Goal: Transaction & Acquisition: Purchase product/service

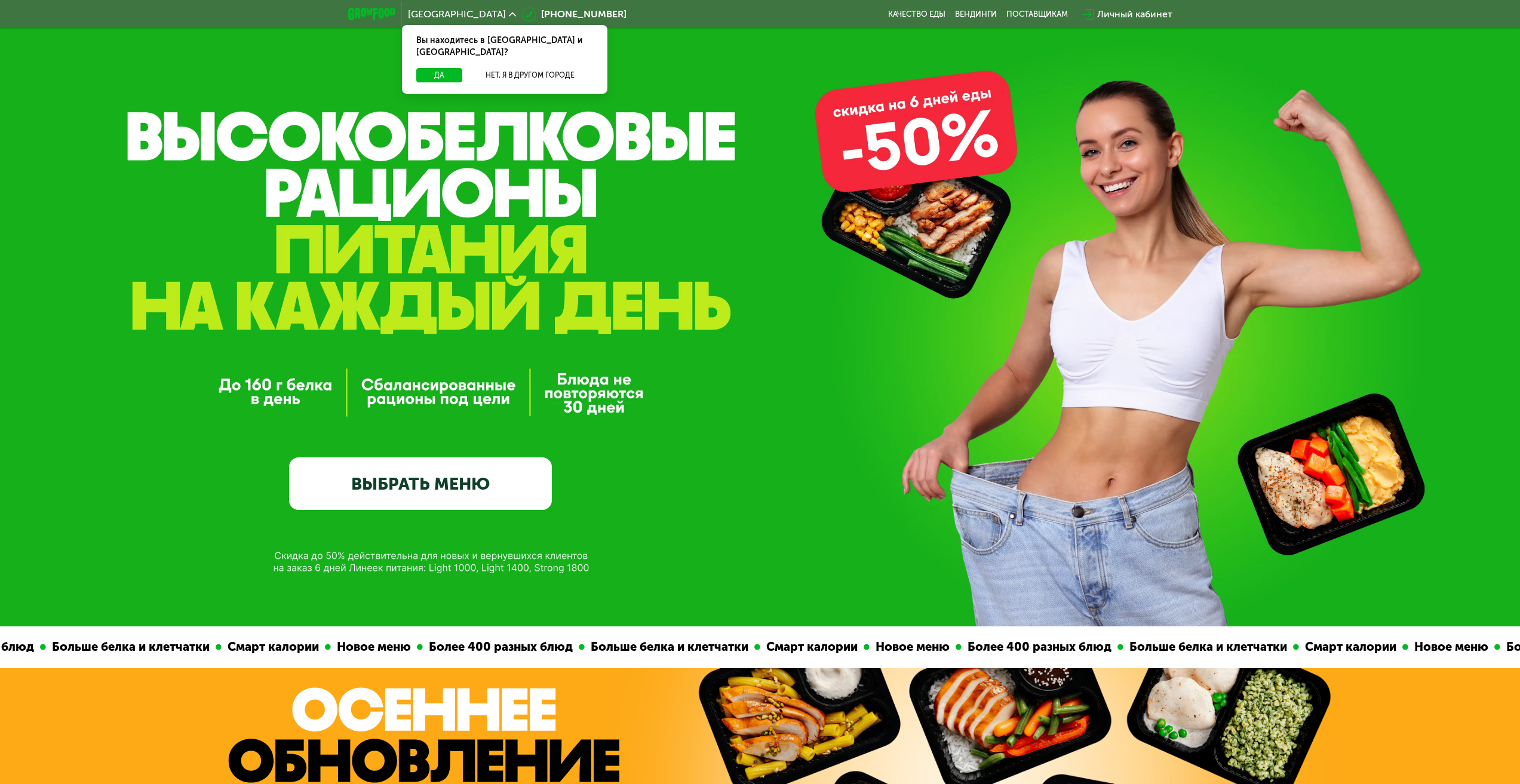
click at [435, 485] on link "ВЫБРАТЬ МЕНЮ" at bounding box center [421, 483] width 263 height 52
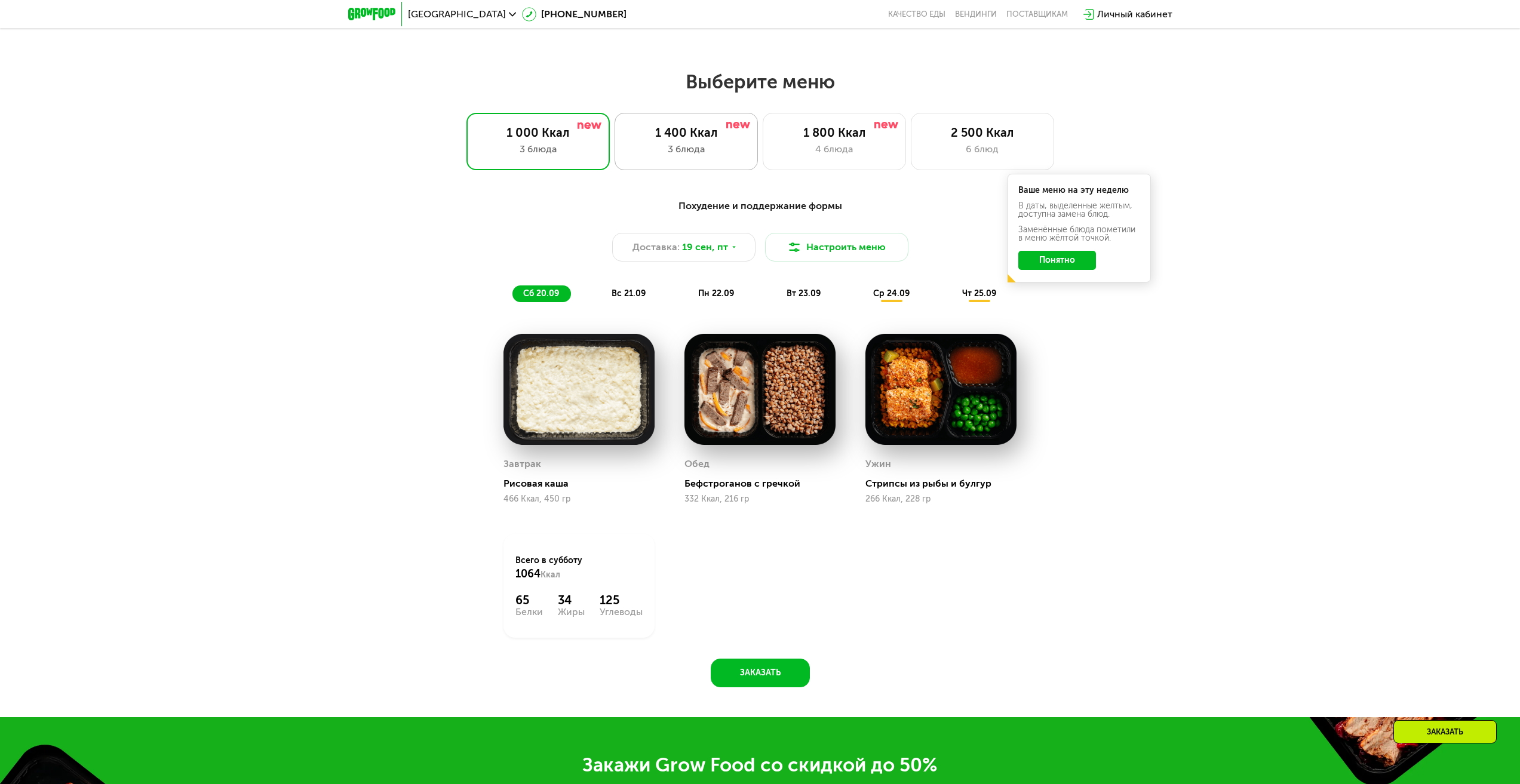
scroll to position [1303, 0]
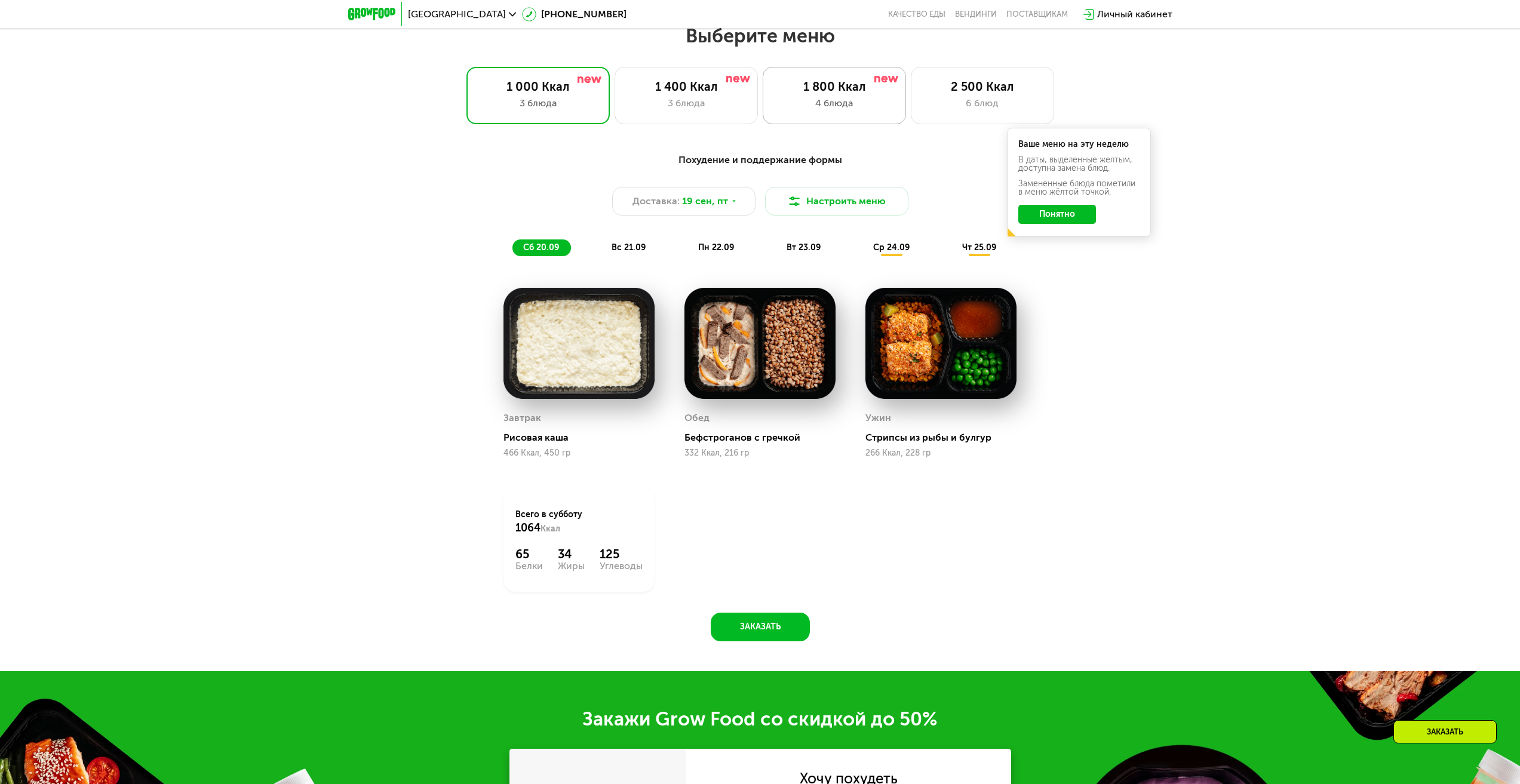
click at [837, 101] on div "4 блюда" at bounding box center [834, 103] width 118 height 15
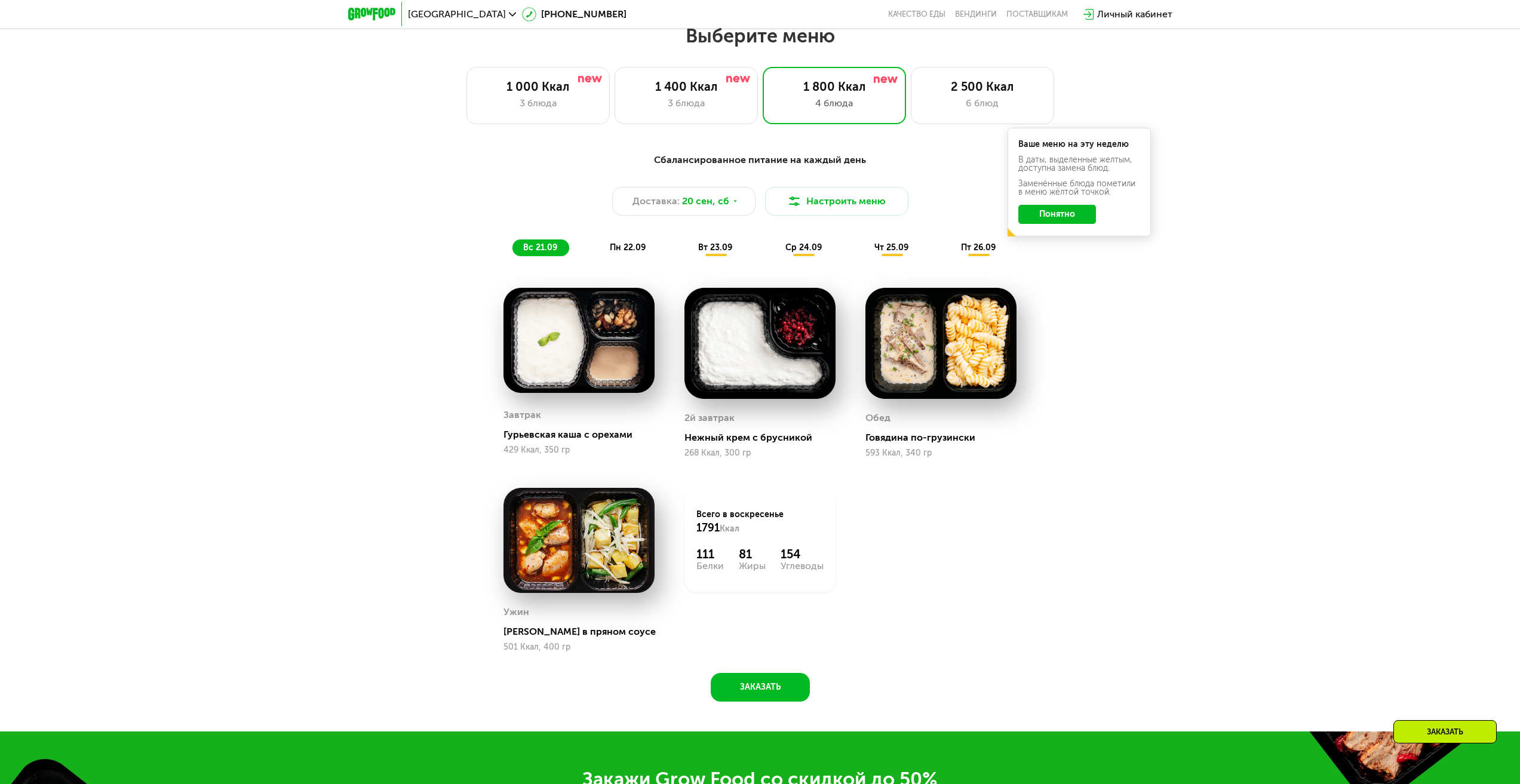
click at [1067, 220] on button "Понятно" at bounding box center [1057, 214] width 78 height 19
click at [626, 249] on span "пн 22.09" at bounding box center [628, 247] width 36 height 10
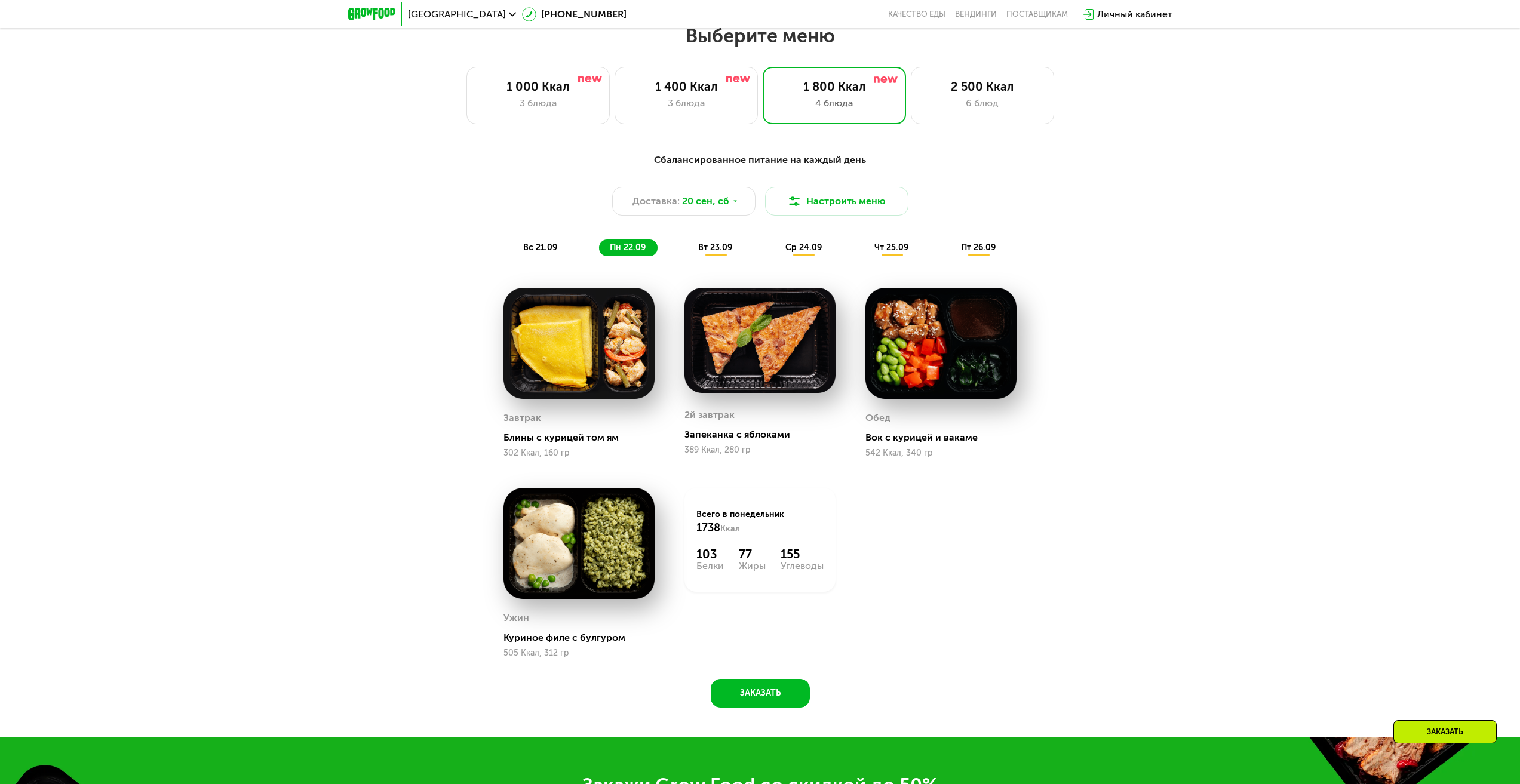
click at [569, 251] on div "вс 21.09 пн 22.09 вт 23.09 ср 24.09 чт 25.09 пт 26.09" at bounding box center [761, 247] width 496 height 16
click at [548, 252] on span "вс 21.09" at bounding box center [540, 247] width 34 height 10
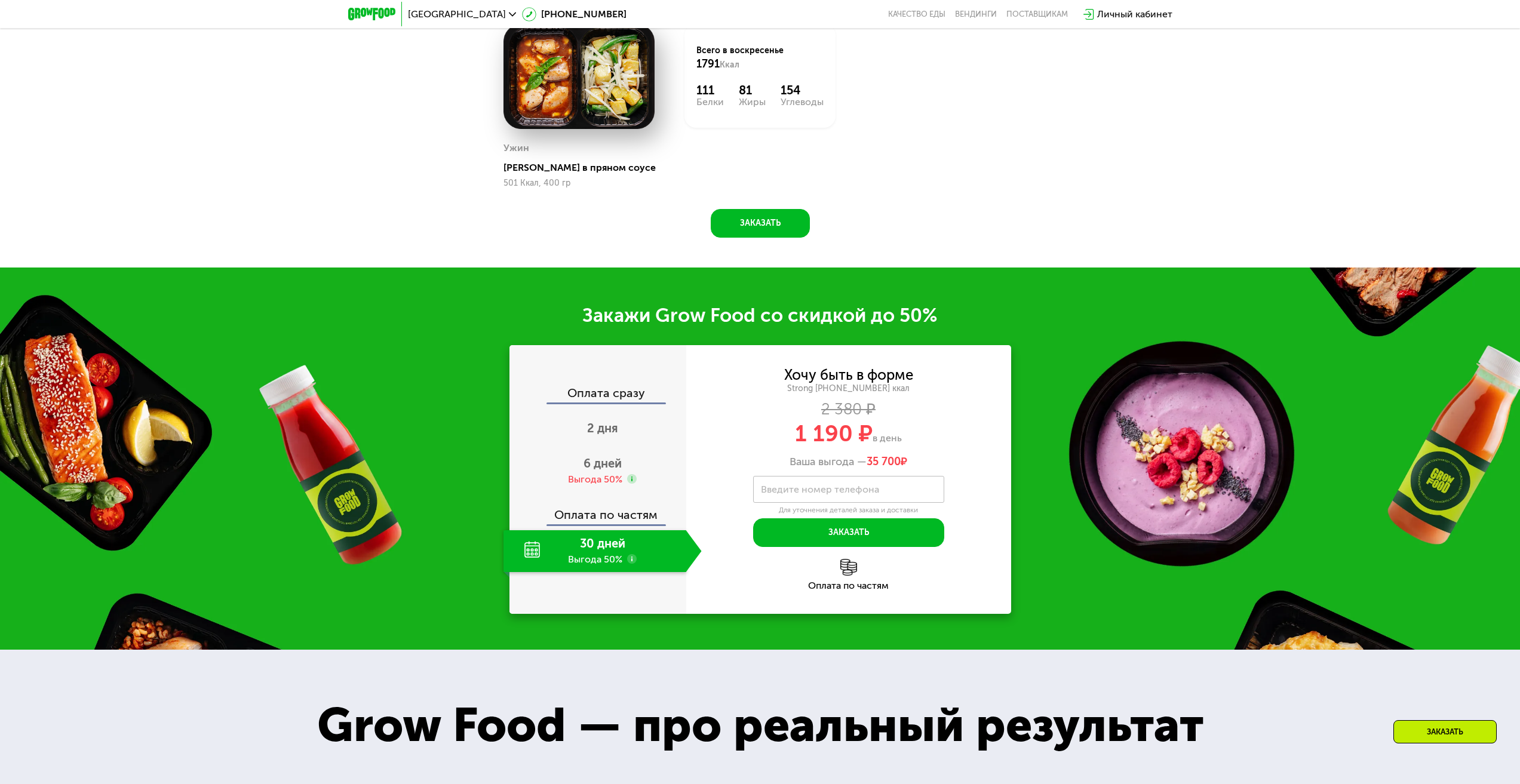
scroll to position [1780, 0]
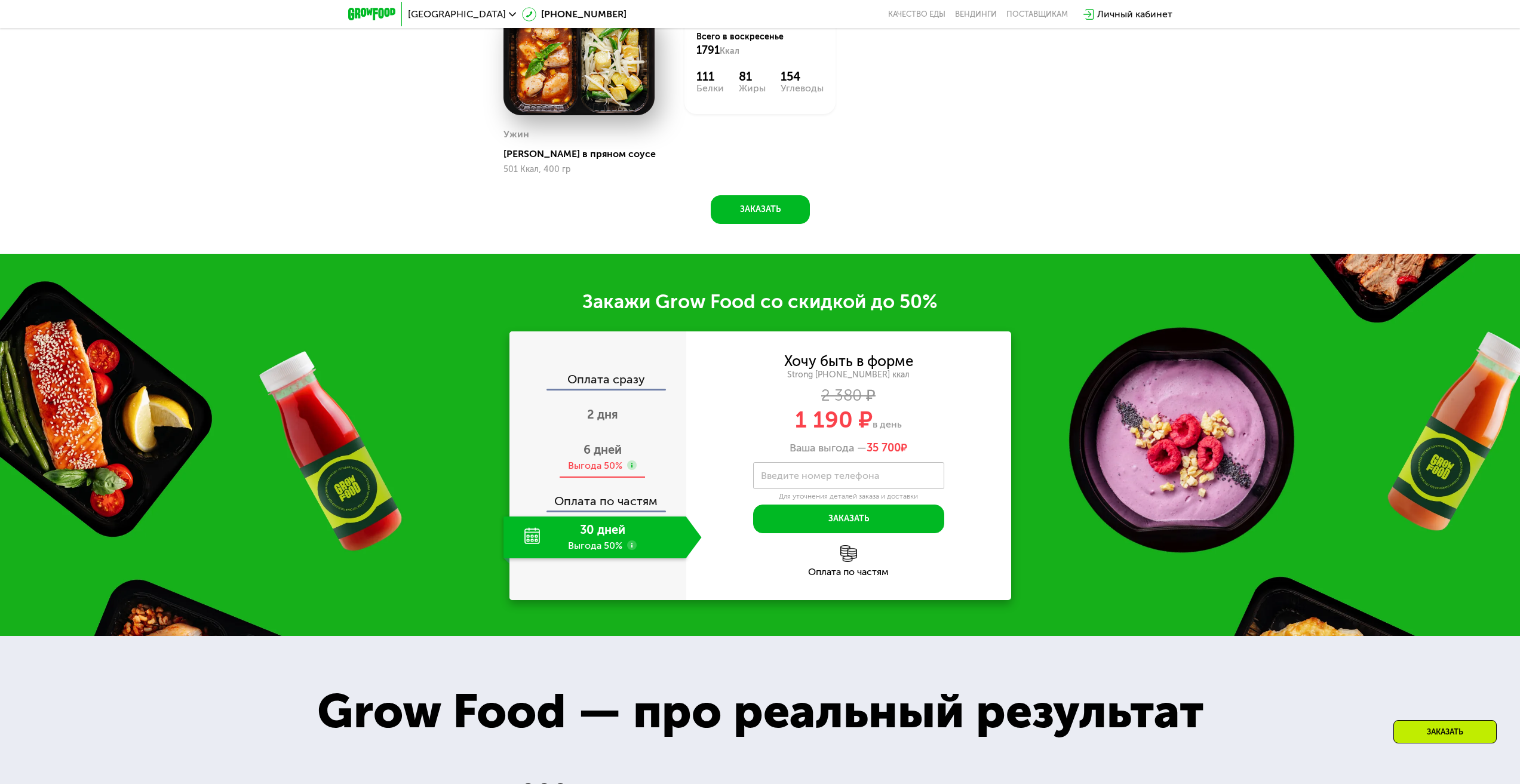
click at [593, 457] on span "6 дней" at bounding box center [602, 450] width 38 height 15
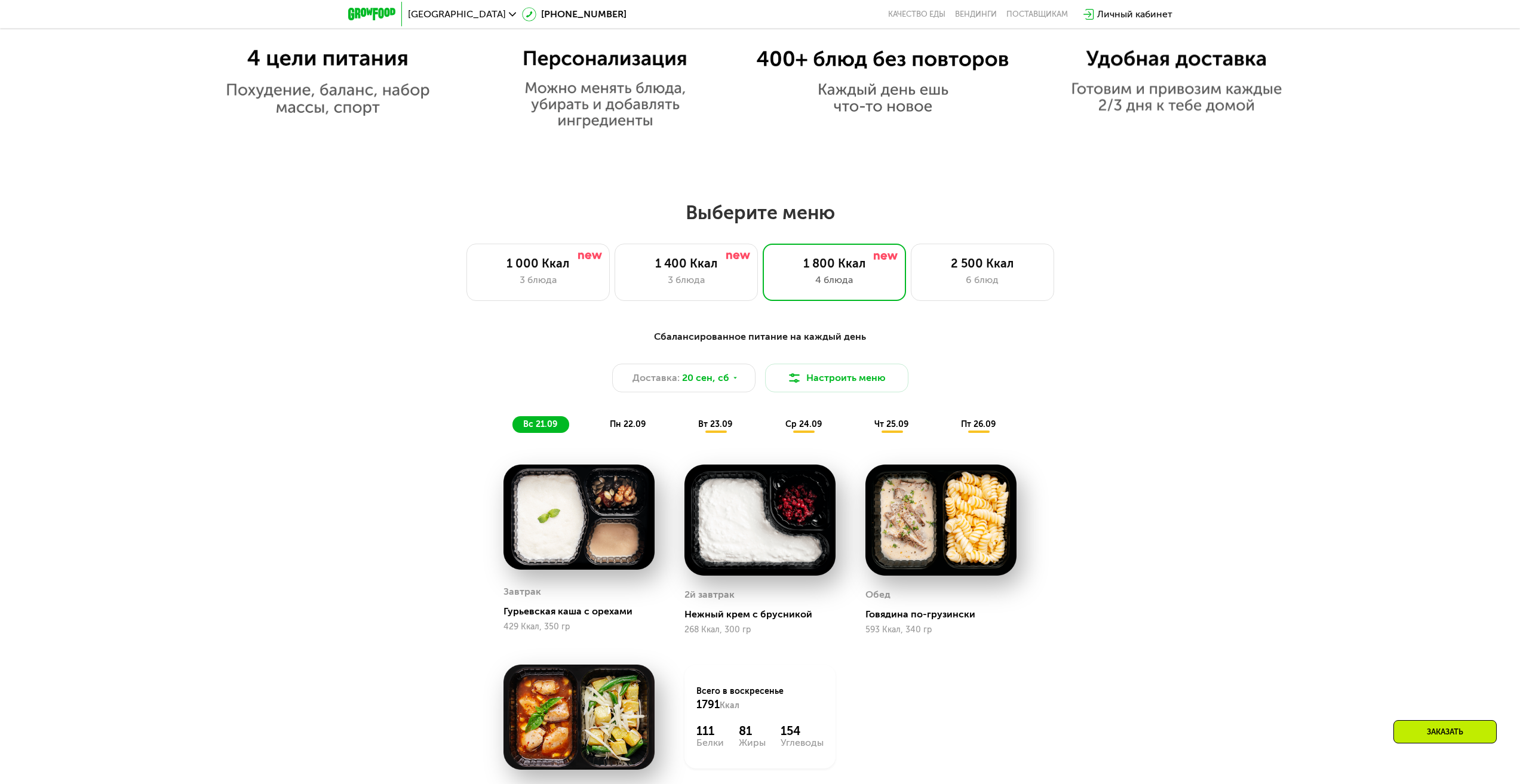
scroll to position [1124, 0]
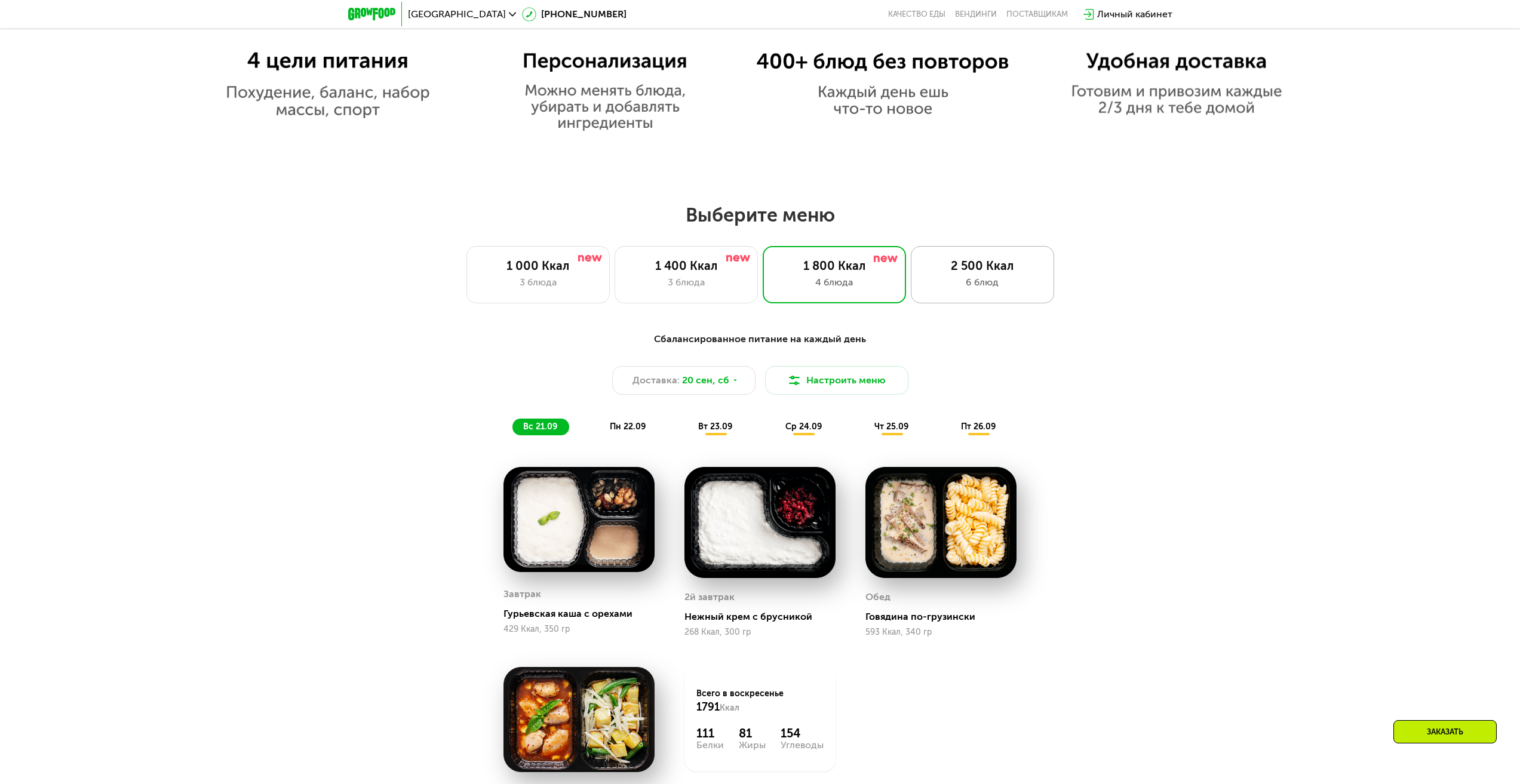
click at [990, 277] on div "2 500 Ккал 6 блюд" at bounding box center [982, 275] width 143 height 57
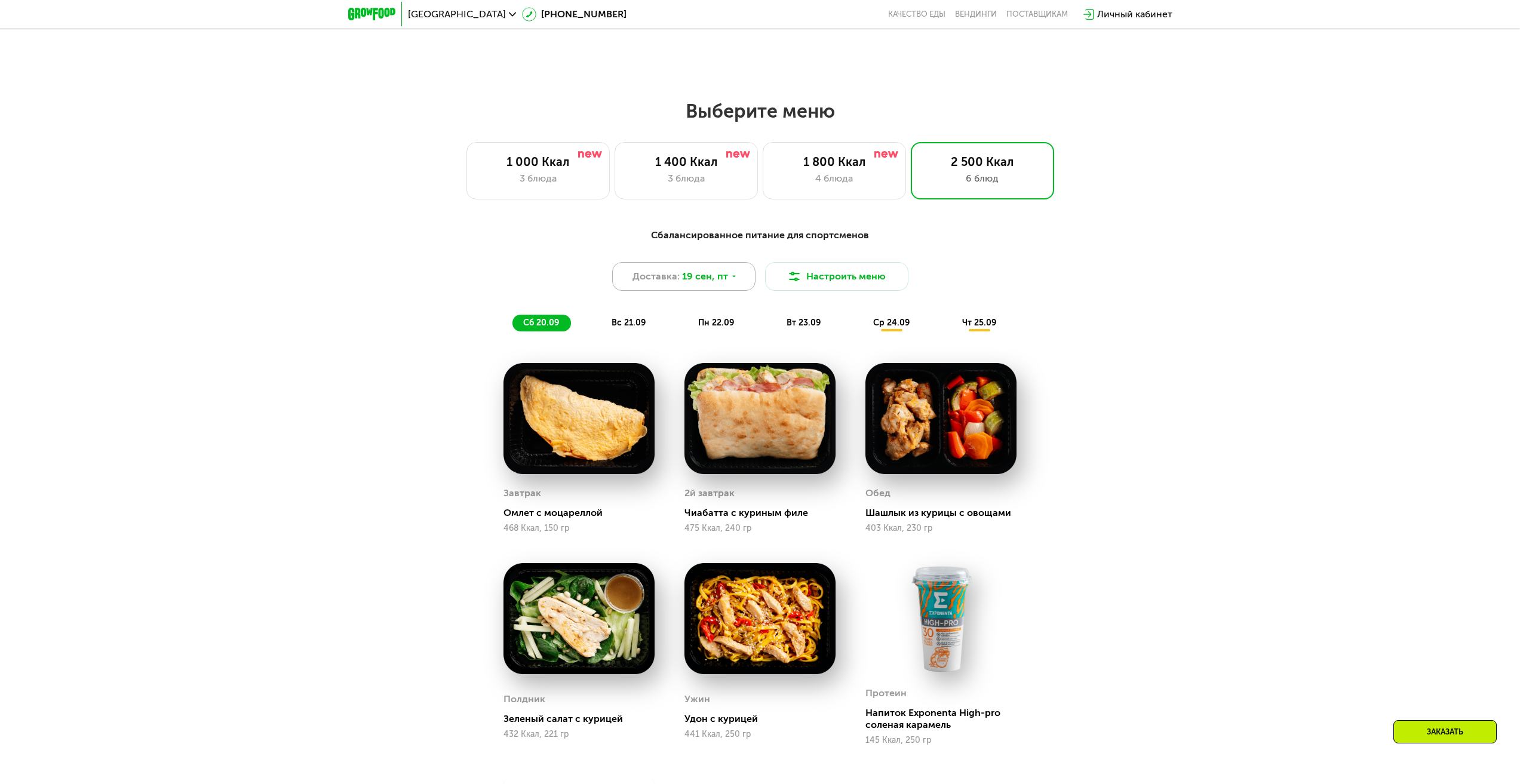
scroll to position [1199, 0]
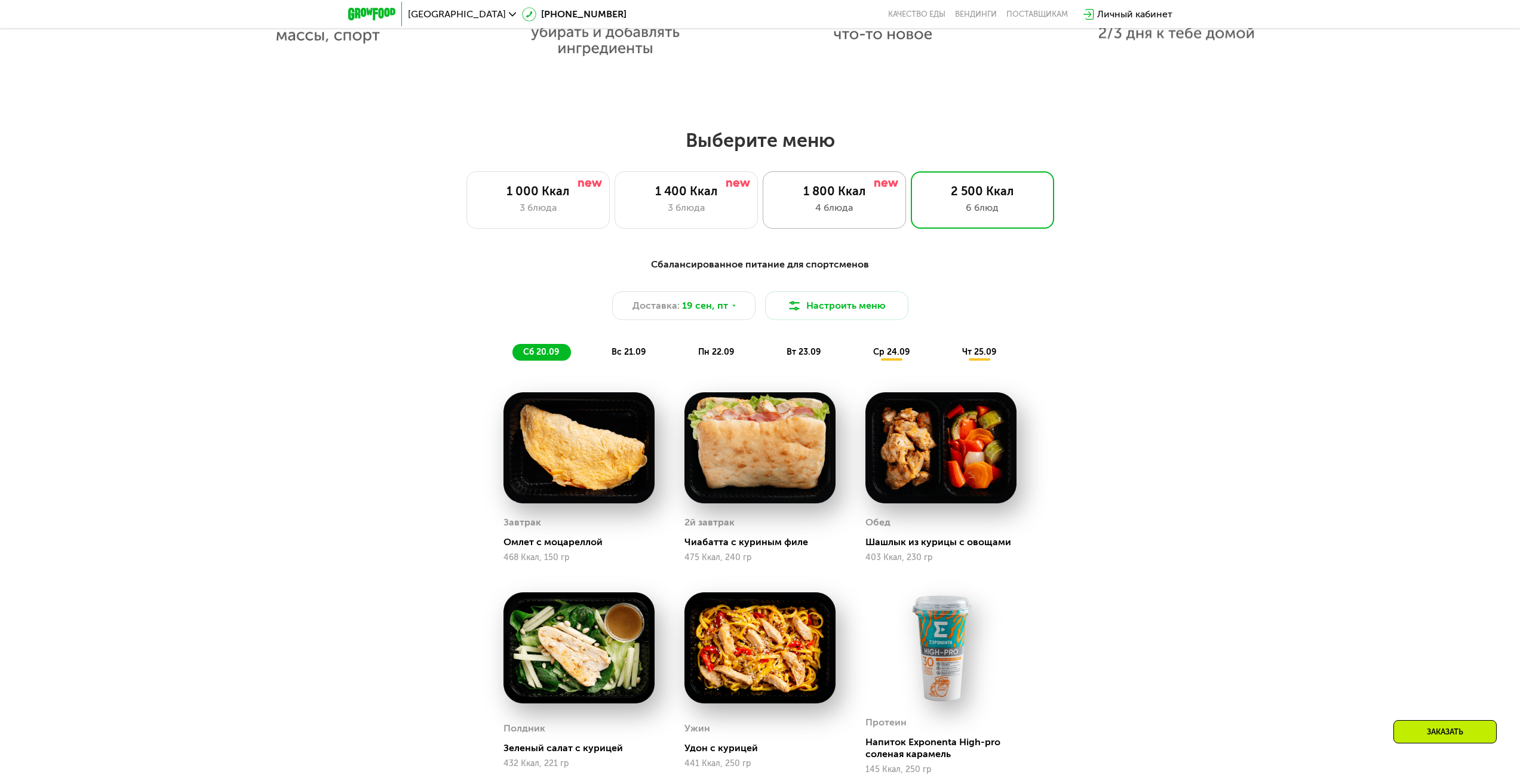
click at [849, 209] on div "4 блюда" at bounding box center [834, 208] width 118 height 15
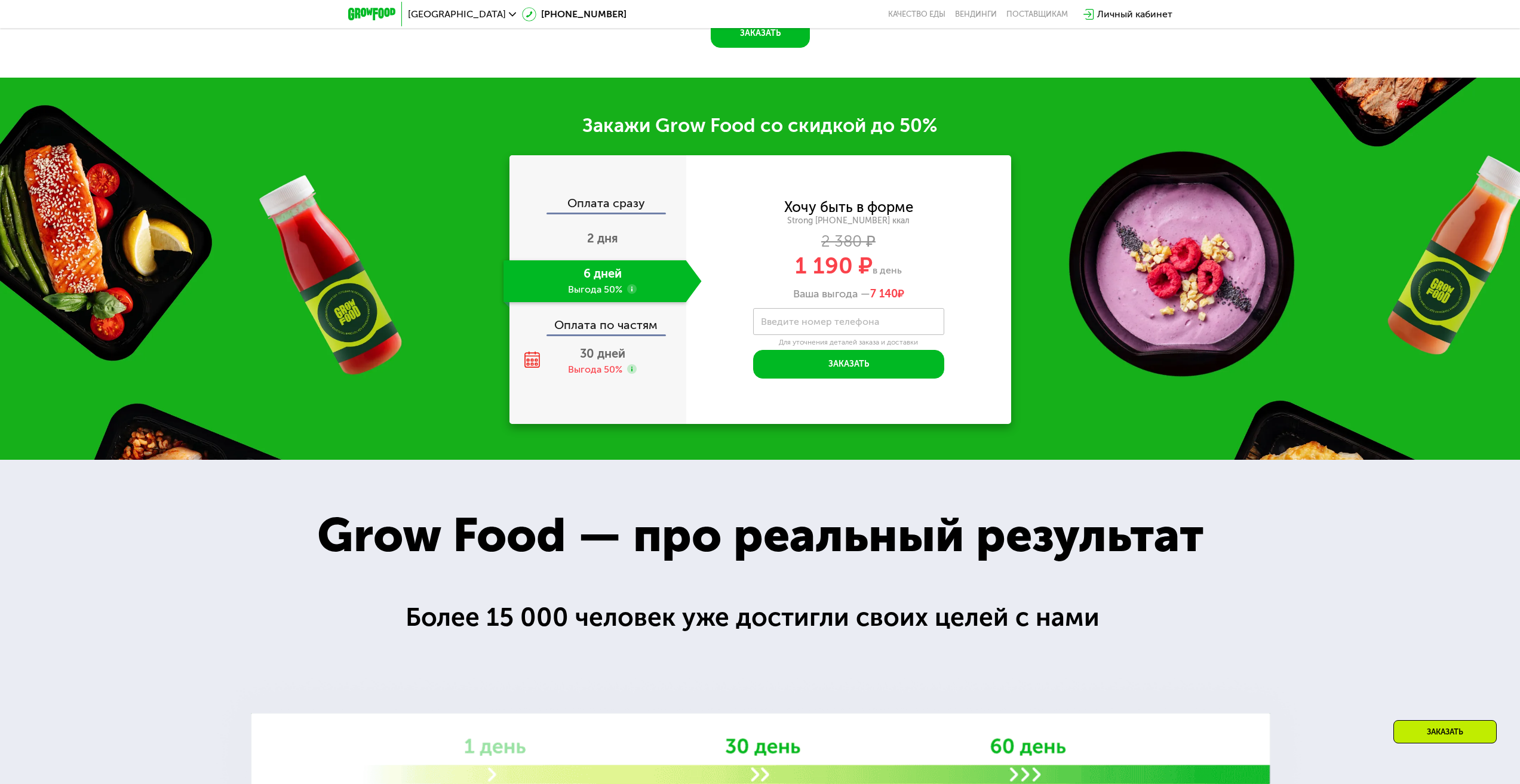
scroll to position [1975, 0]
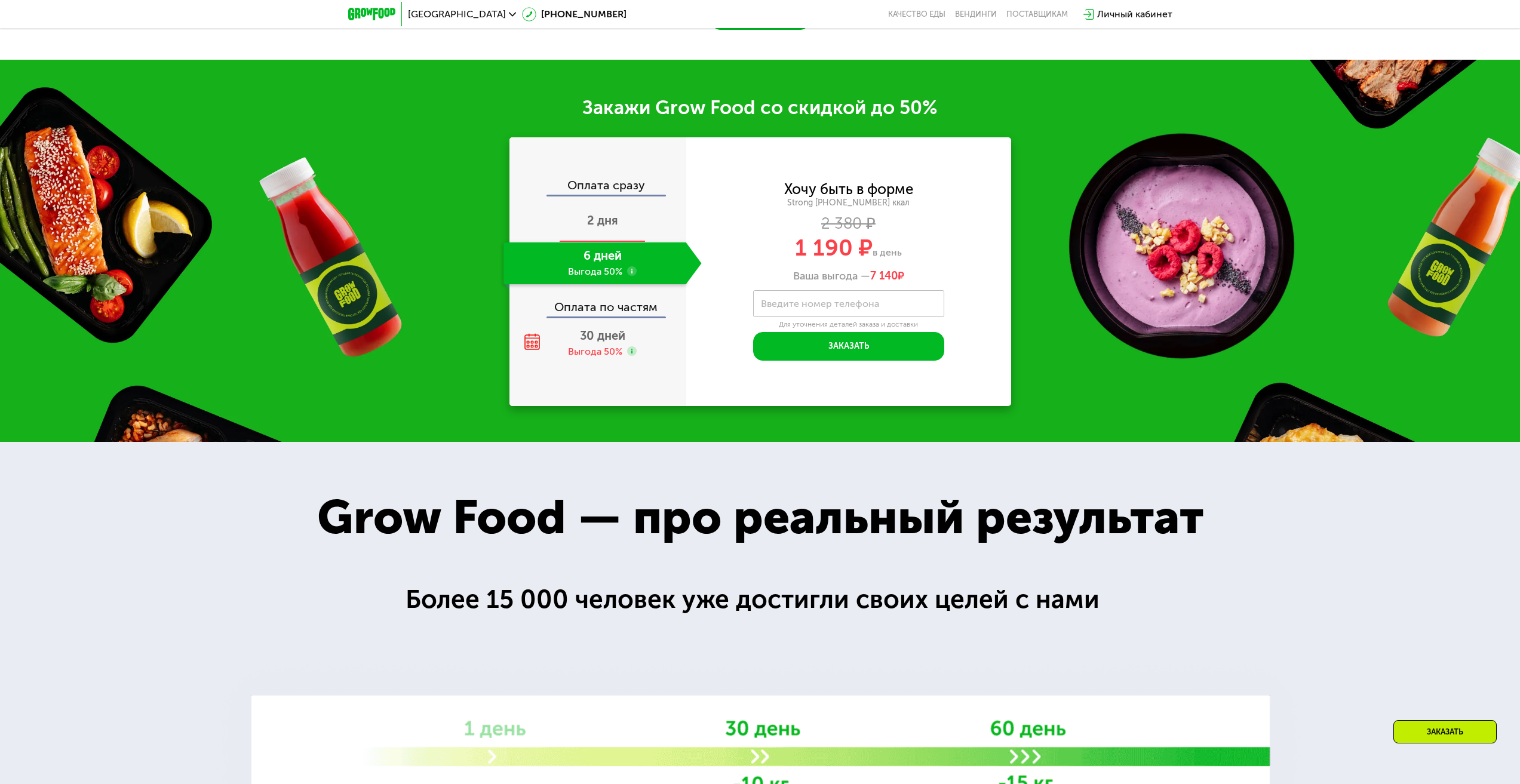
click at [599, 225] on span "2 дня" at bounding box center [602, 220] width 31 height 15
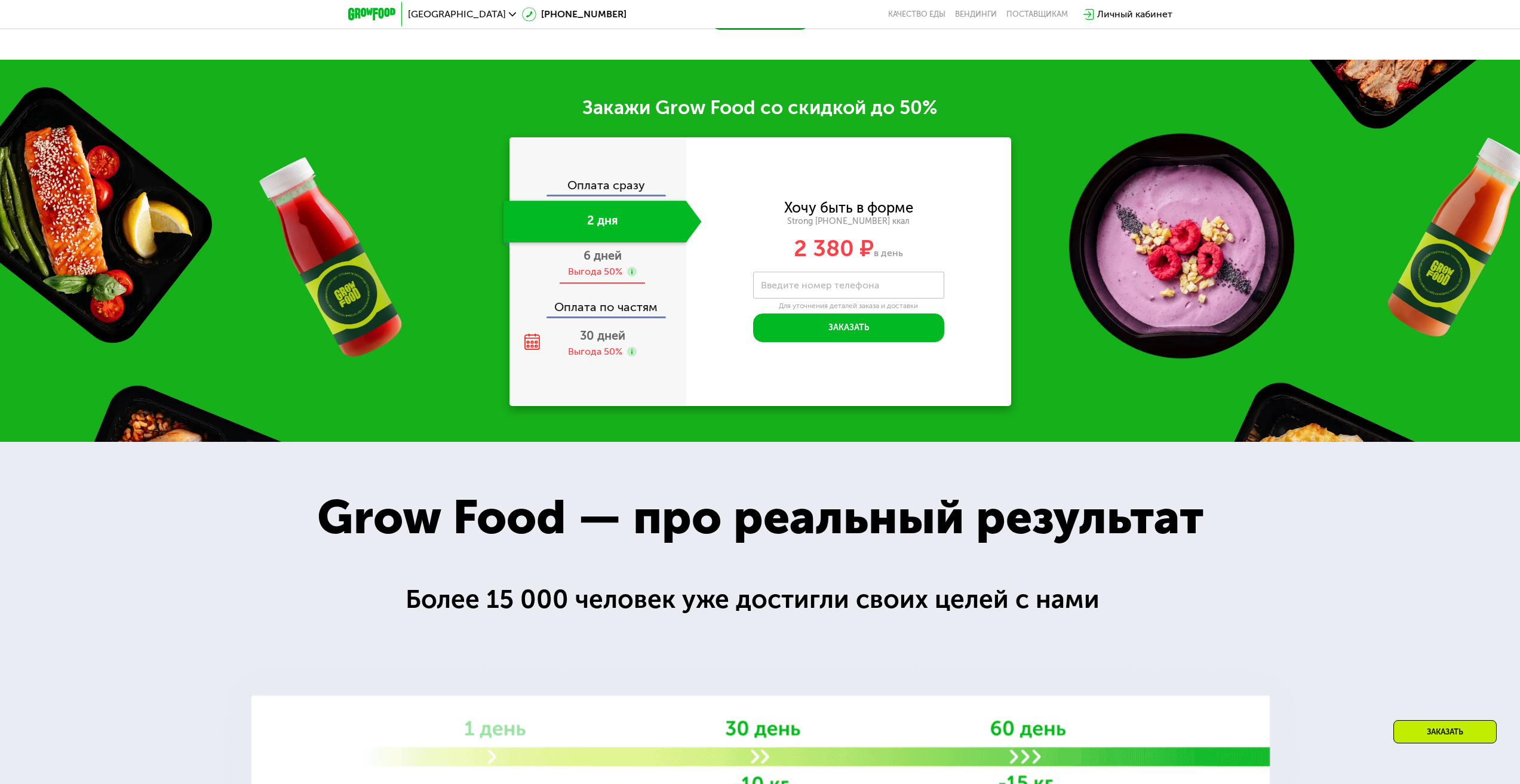
click at [591, 263] on span "6 дней" at bounding box center [602, 256] width 38 height 15
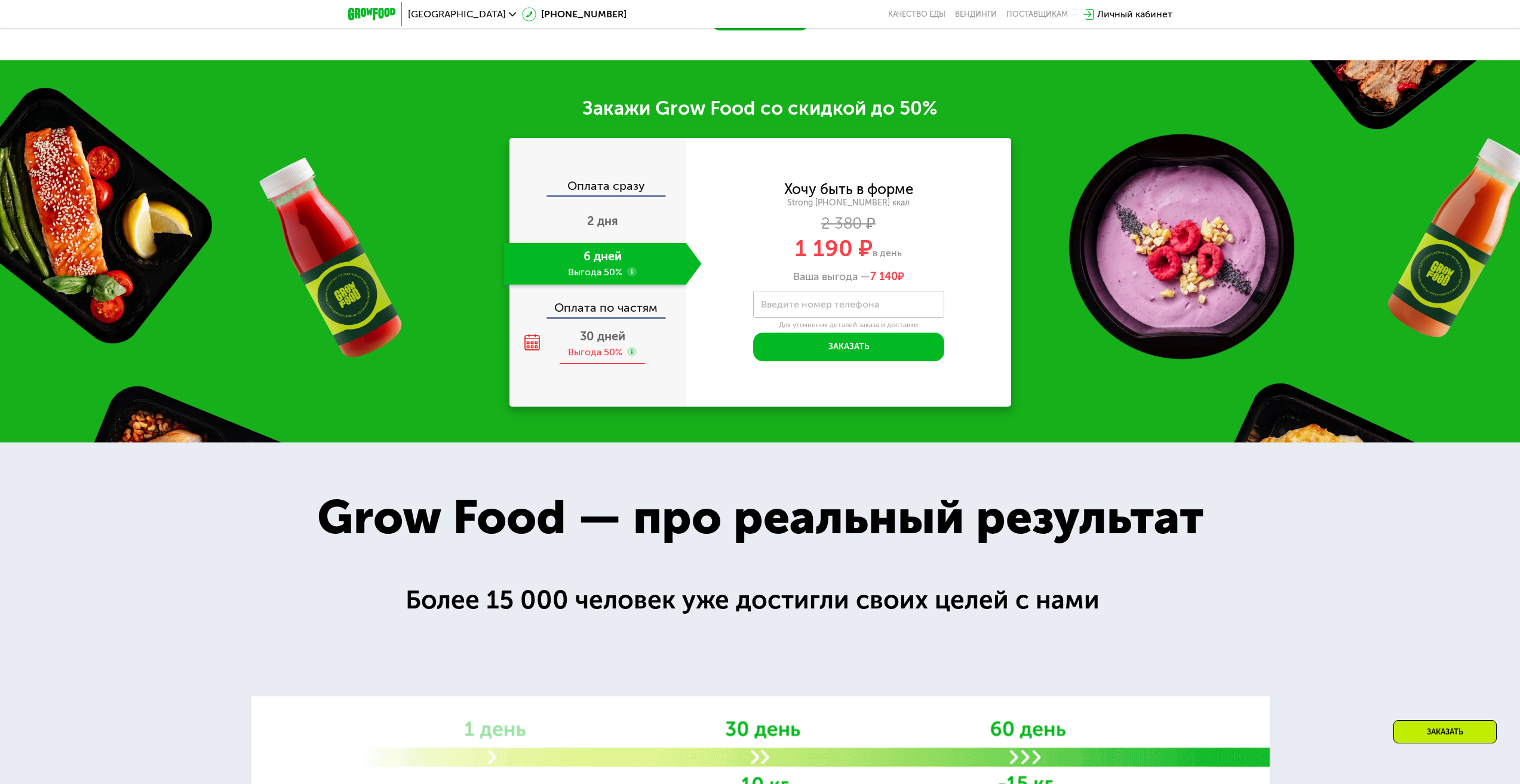
scroll to position [1981, 0]
click at [597, 343] on span "30 дней" at bounding box center [602, 336] width 46 height 15
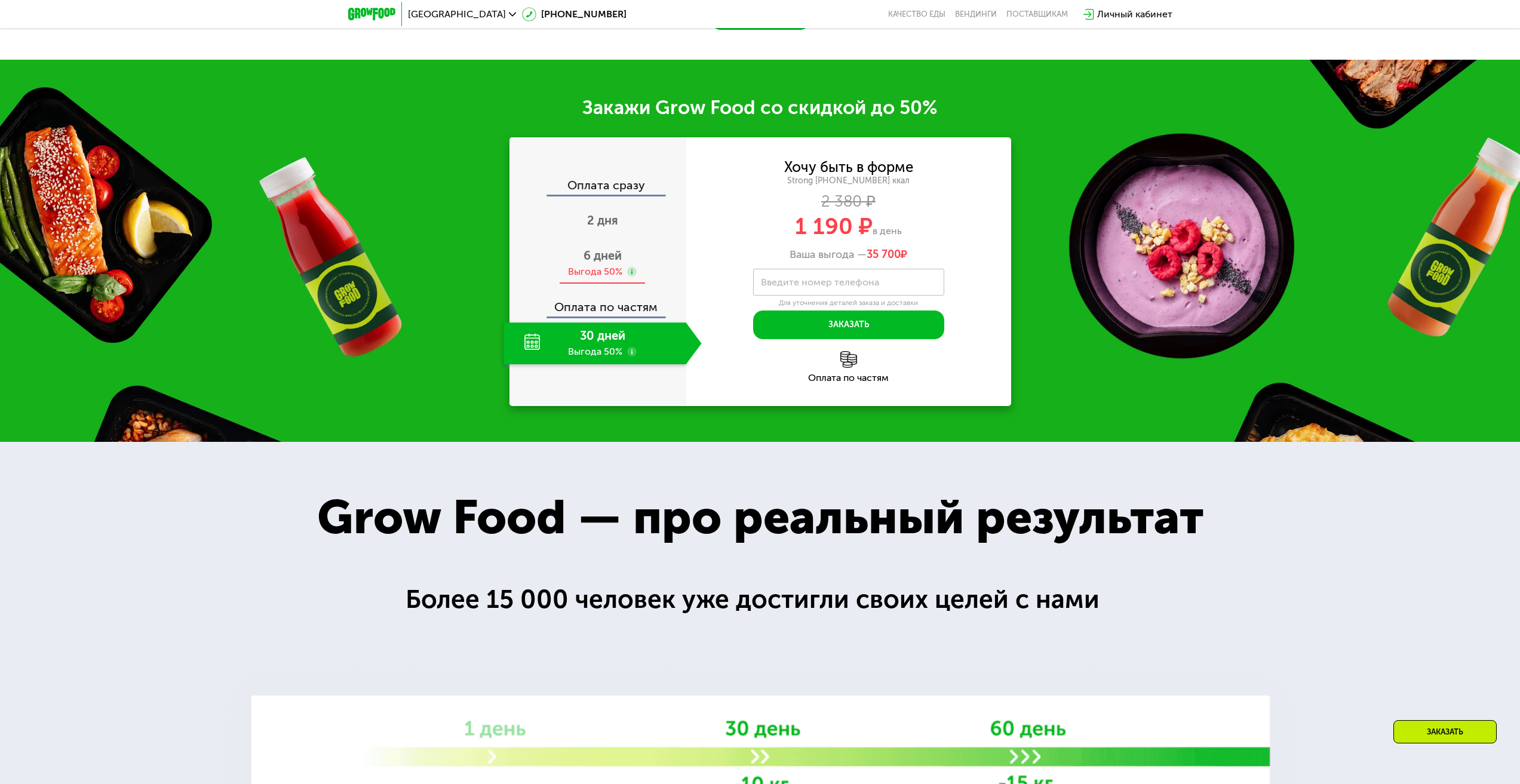
click at [596, 255] on span "6 дней" at bounding box center [602, 256] width 38 height 15
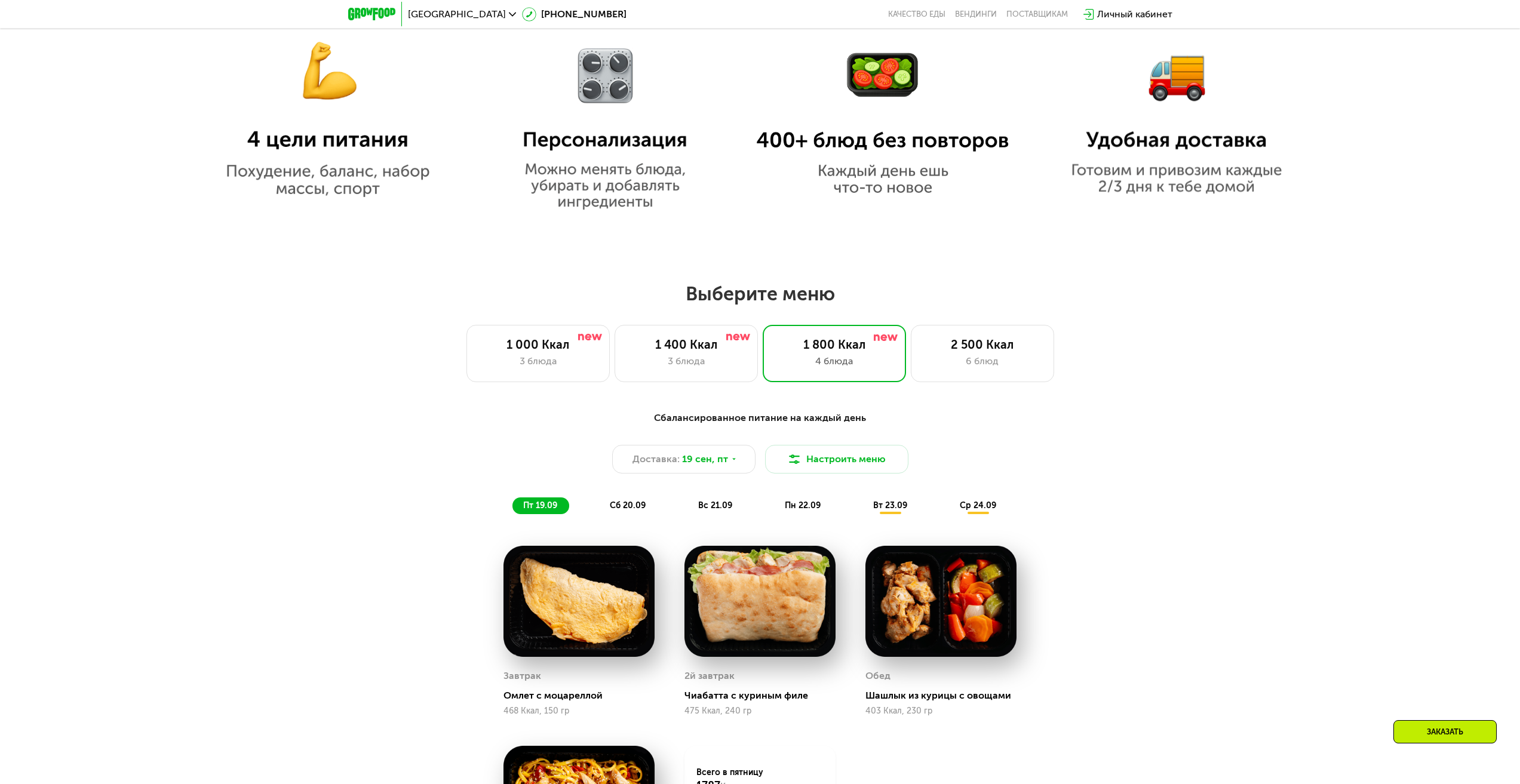
scroll to position [1025, 0]
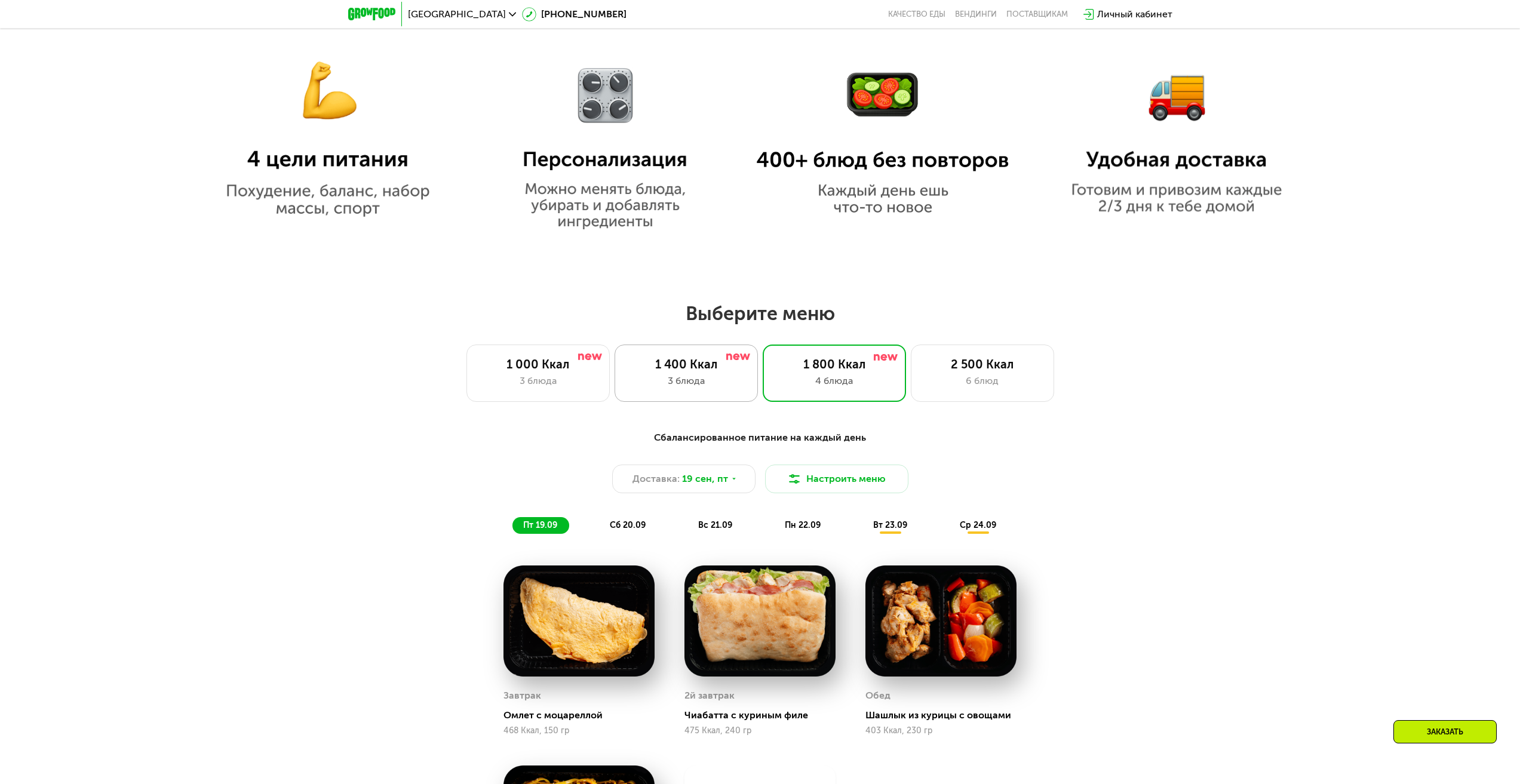
click at [691, 371] on div "1 400 Ккал" at bounding box center [686, 365] width 118 height 15
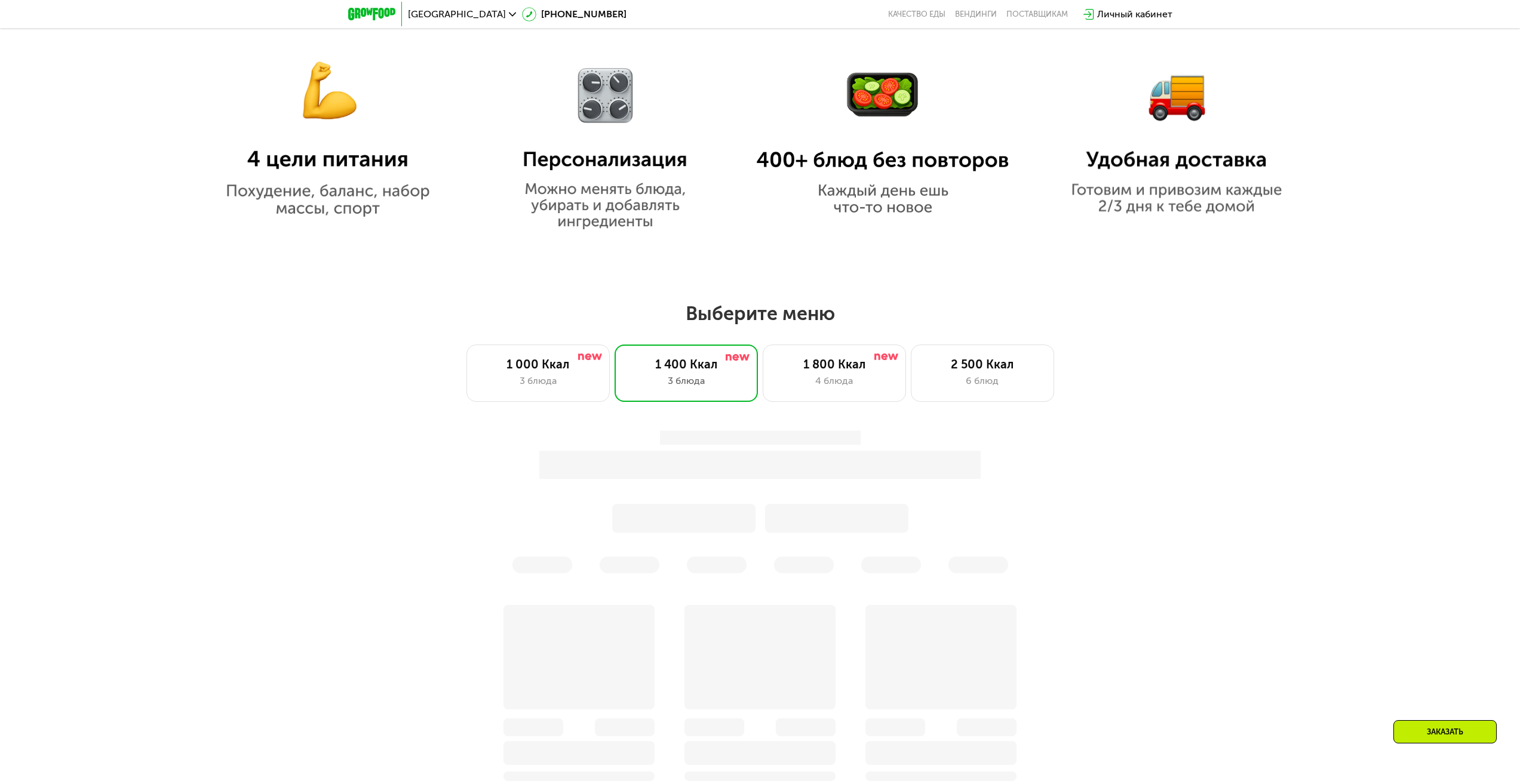
scroll to position [1324, 0]
